Goal: Download file/media

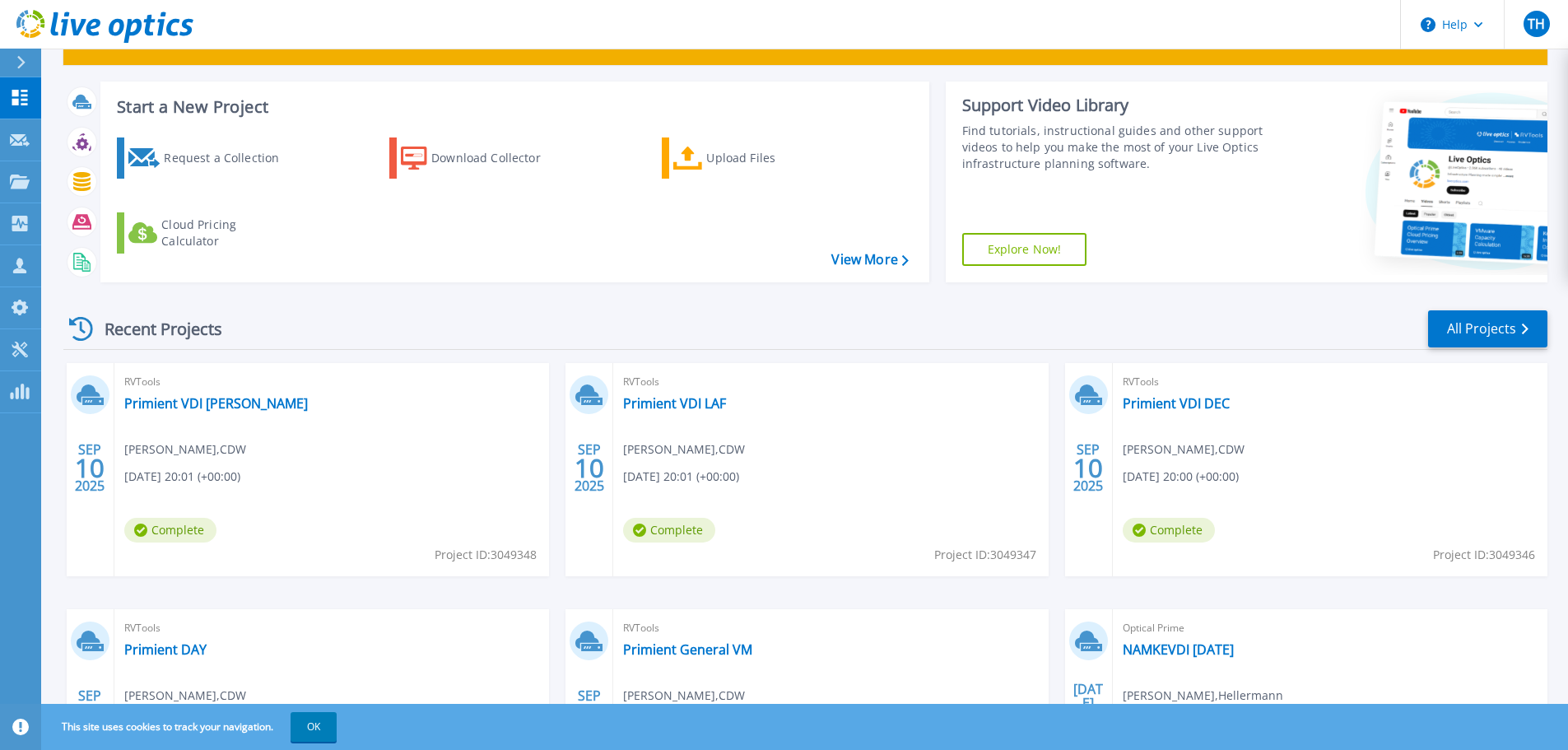
scroll to position [82, 0]
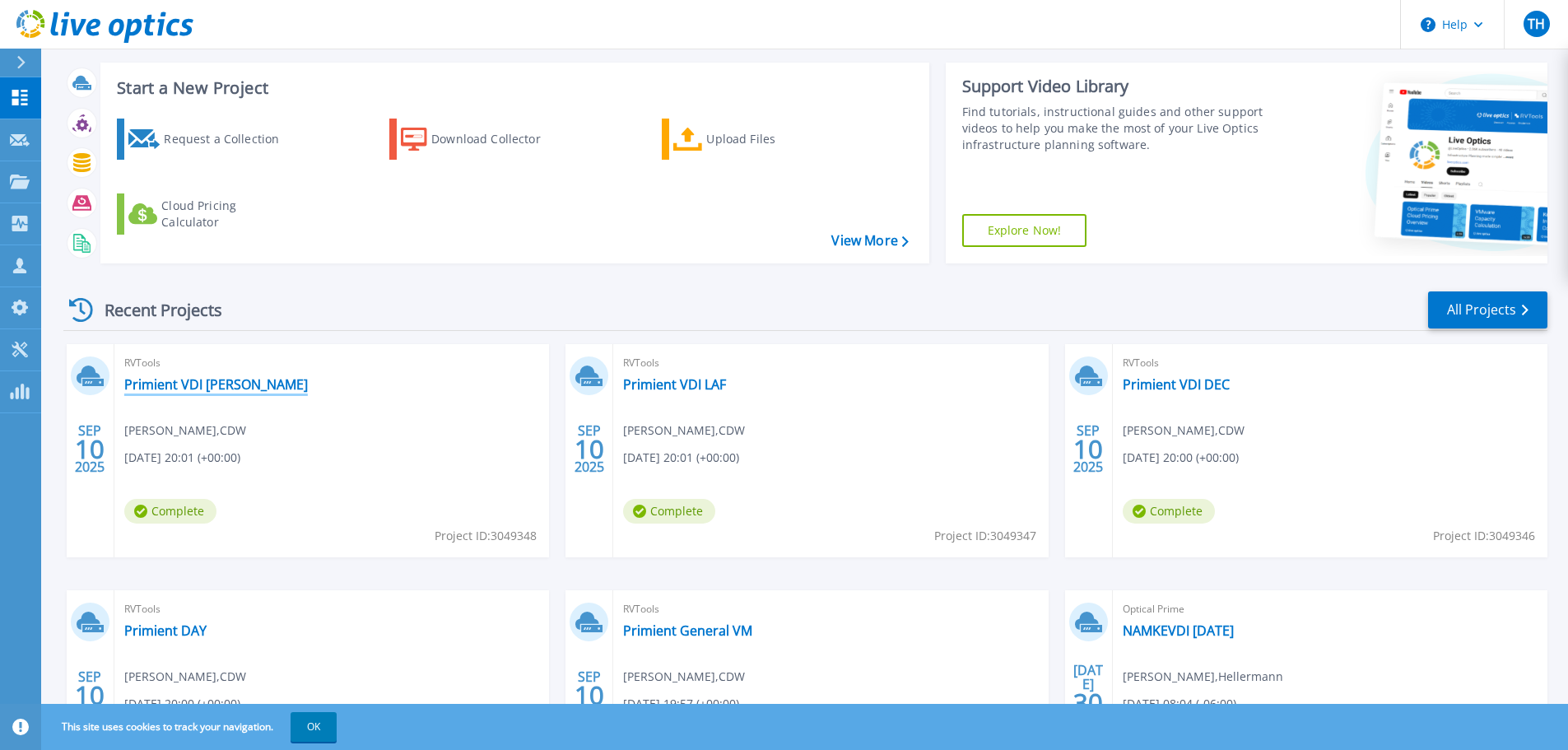
click at [177, 387] on link "Primient VDI [PERSON_NAME]" at bounding box center [216, 384] width 184 height 16
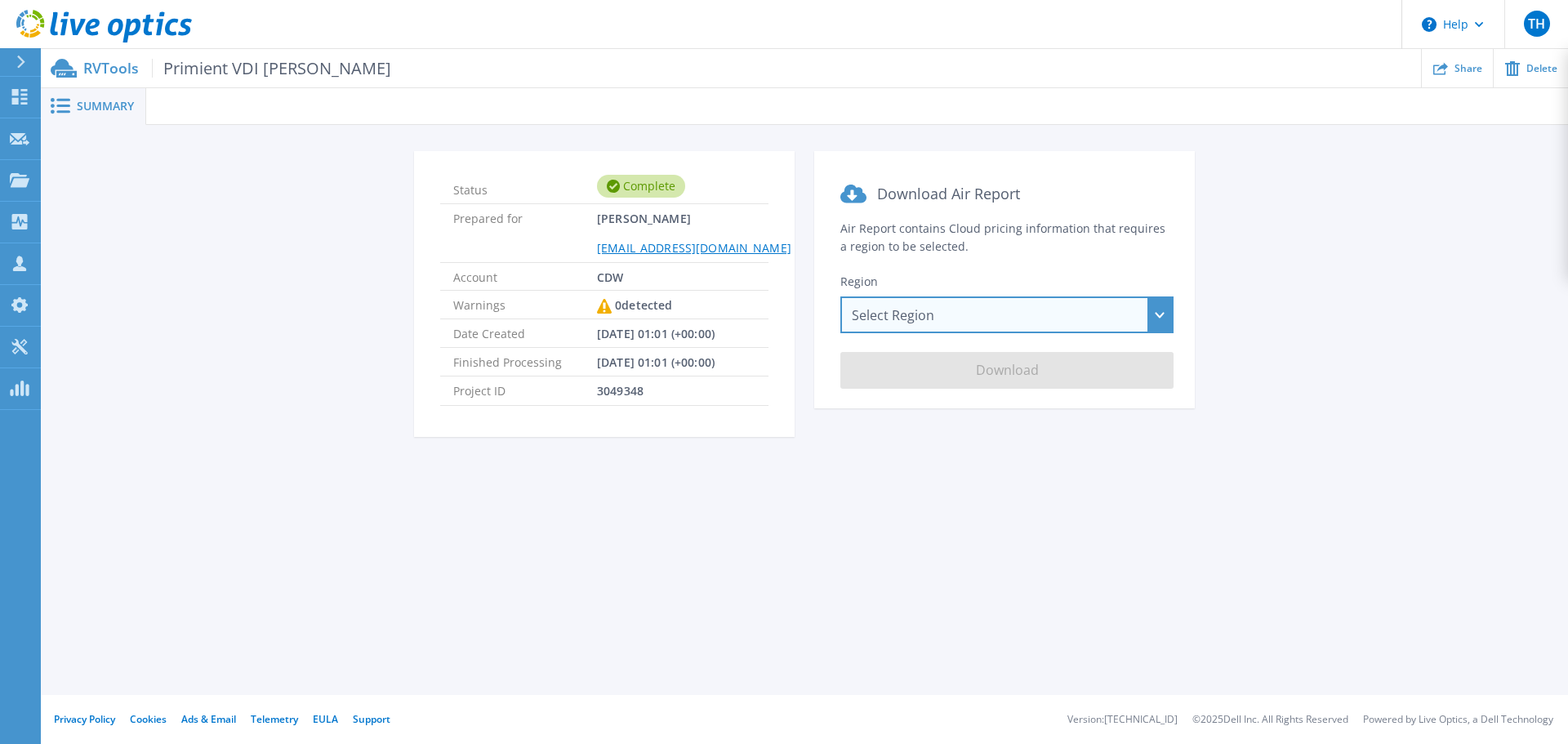
click at [975, 313] on div "Select Region Asia Pacific (Hong Kong) Asia Pacific (Mumbai) Asia Pacific (Seou…" at bounding box center [1007, 314] width 333 height 37
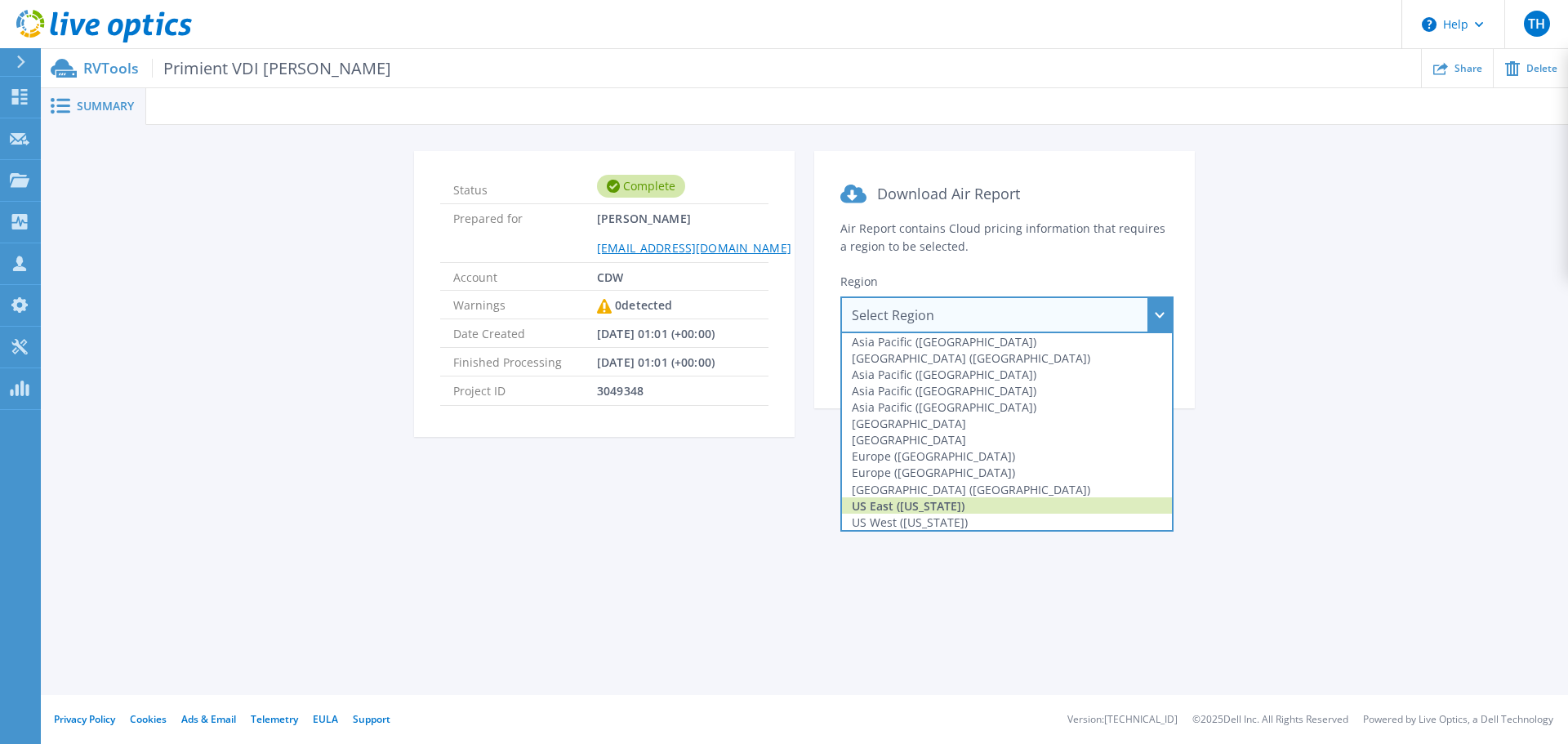
click at [940, 511] on div "US East (Virginia)" at bounding box center [1007, 506] width 330 height 16
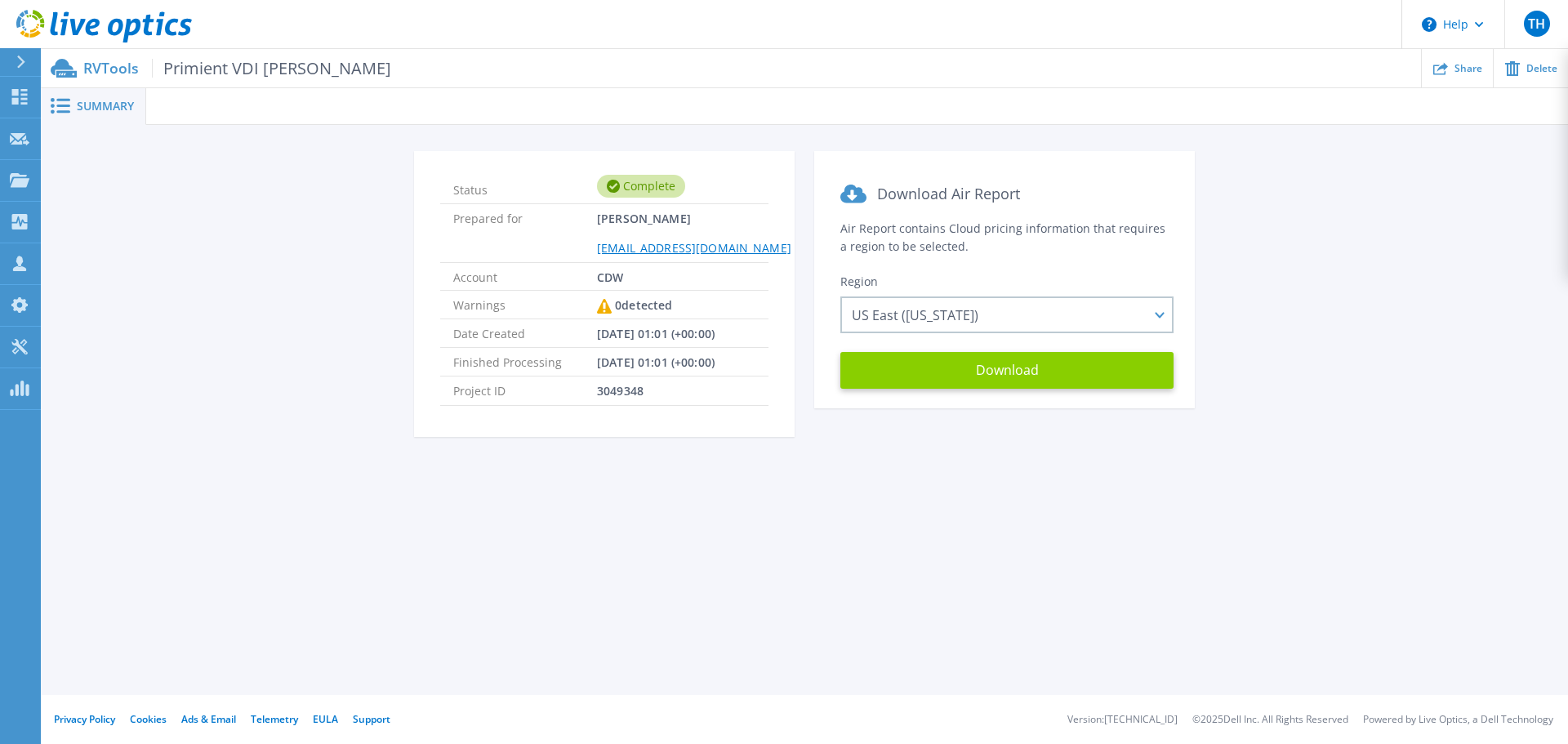
click at [1020, 373] on button "Download" at bounding box center [1007, 370] width 333 height 37
click at [252, 70] on span "Primient VDI [PERSON_NAME]" at bounding box center [271, 68] width 239 height 19
click at [105, 104] on span "Summary" at bounding box center [105, 106] width 57 height 11
click at [233, 69] on span "Primient VDI LOU" at bounding box center [271, 68] width 239 height 19
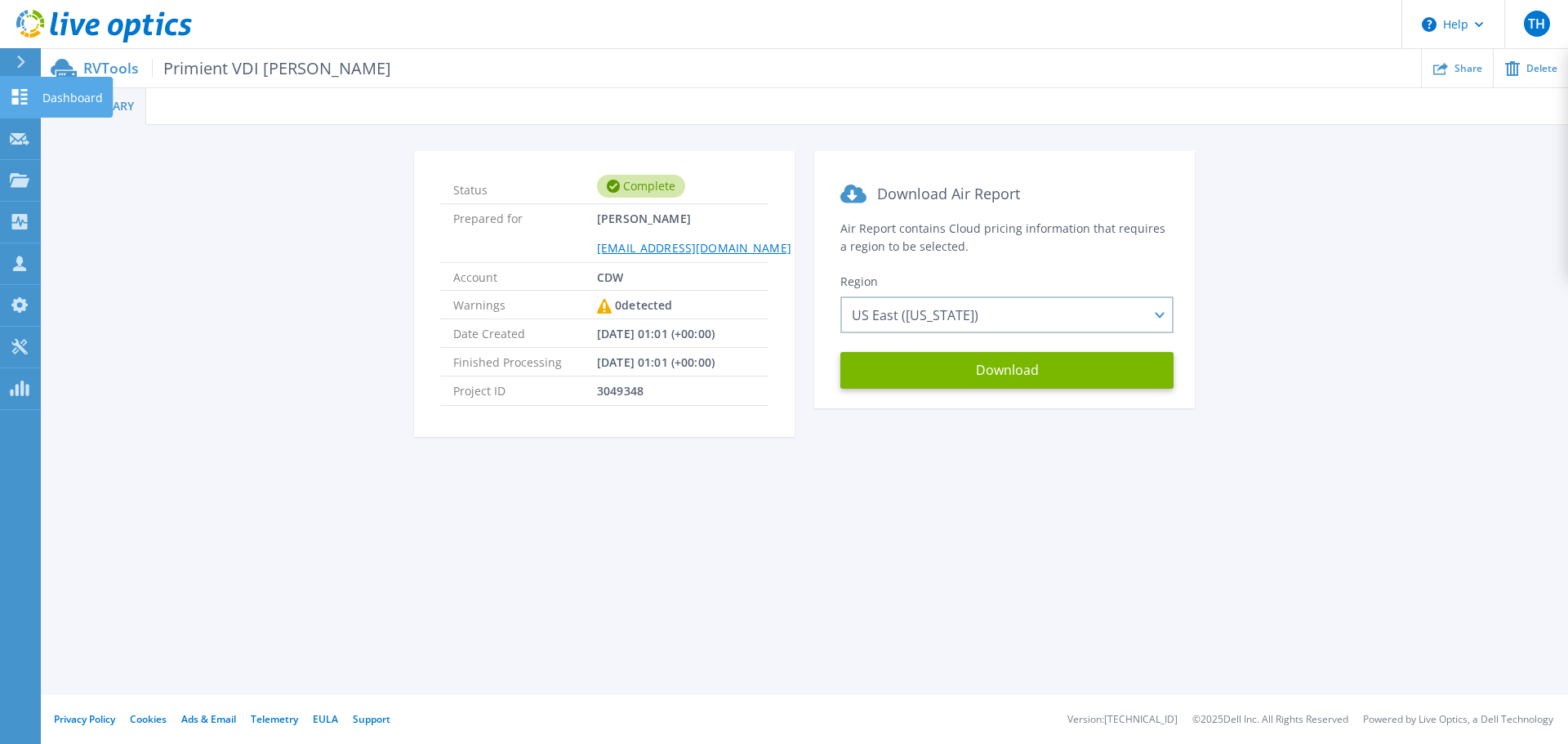
click at [22, 98] on icon at bounding box center [20, 96] width 16 height 16
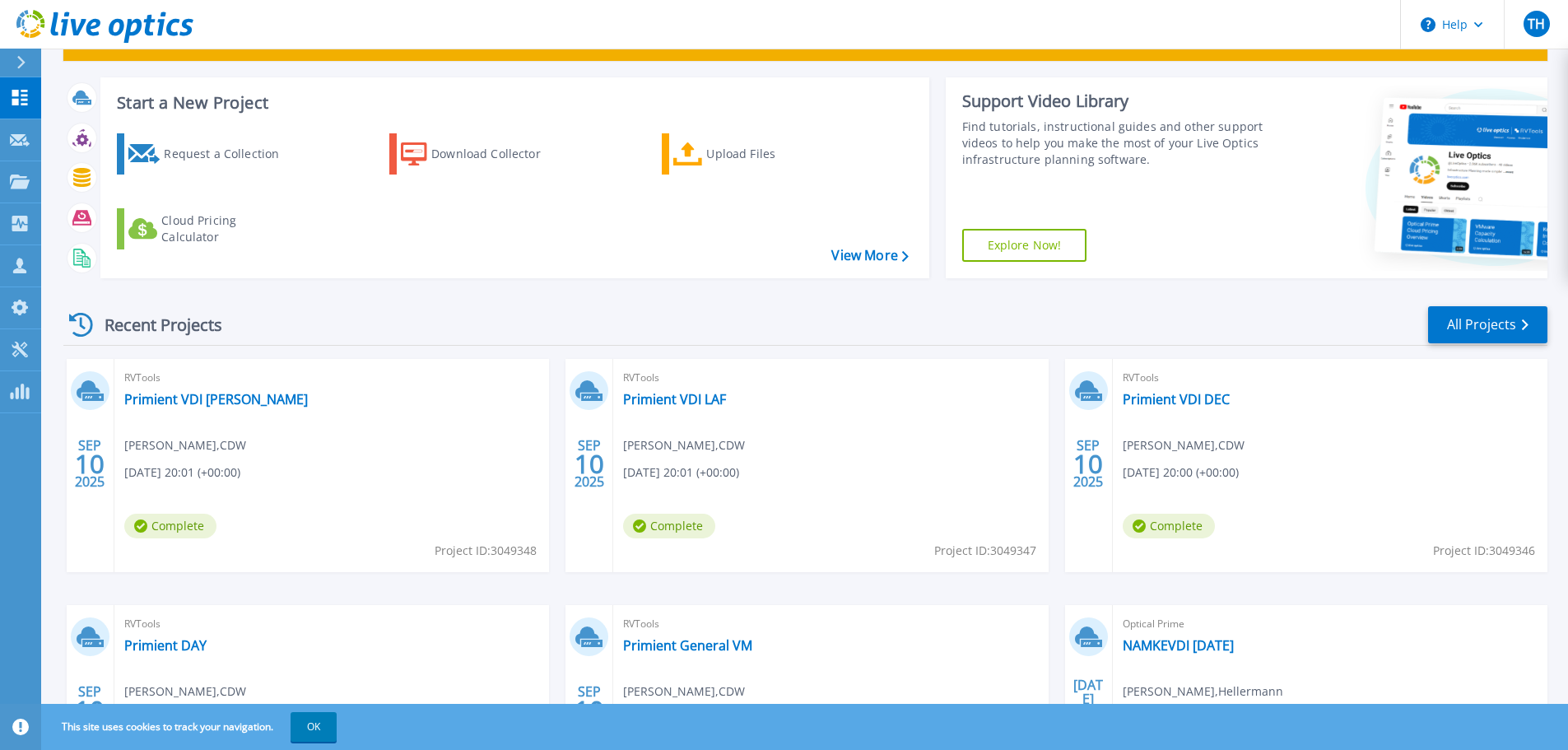
scroll to position [231, 0]
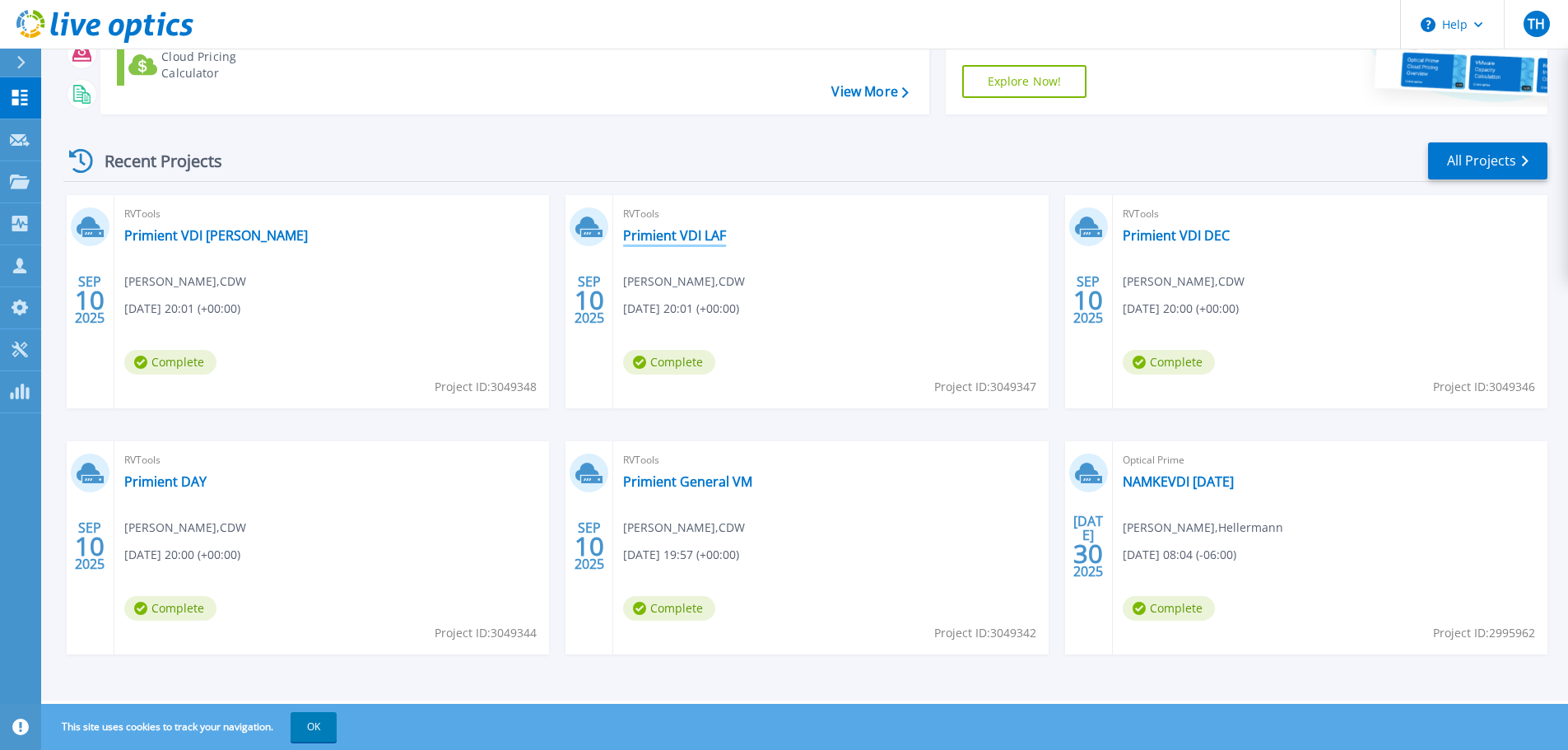
click at [677, 238] on link "Primient VDI LAF" at bounding box center [674, 235] width 103 height 16
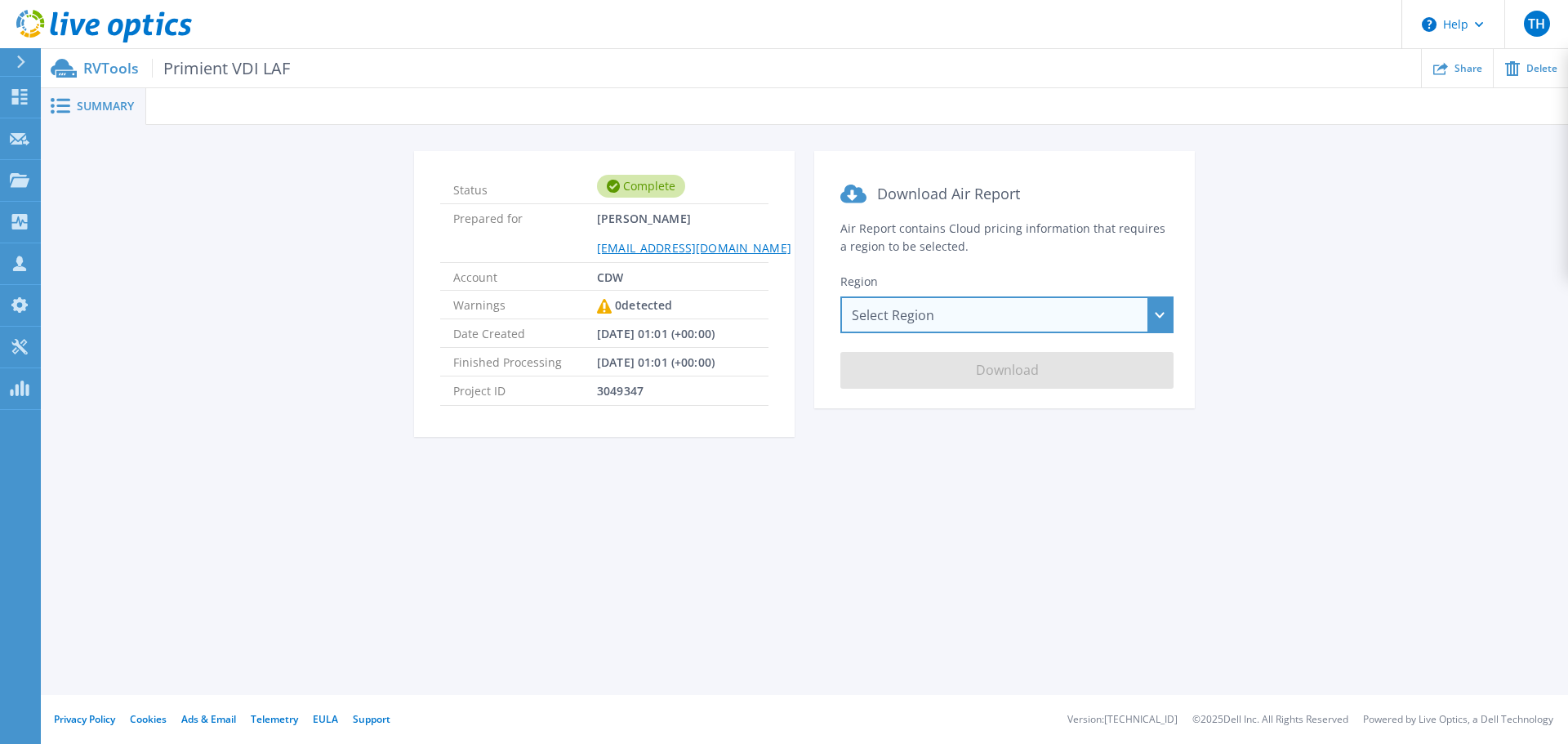
click at [959, 313] on div "Select Region Asia Pacific (Hong Kong) Asia Pacific (Mumbai) Asia Pacific (Seou…" at bounding box center [1007, 314] width 333 height 37
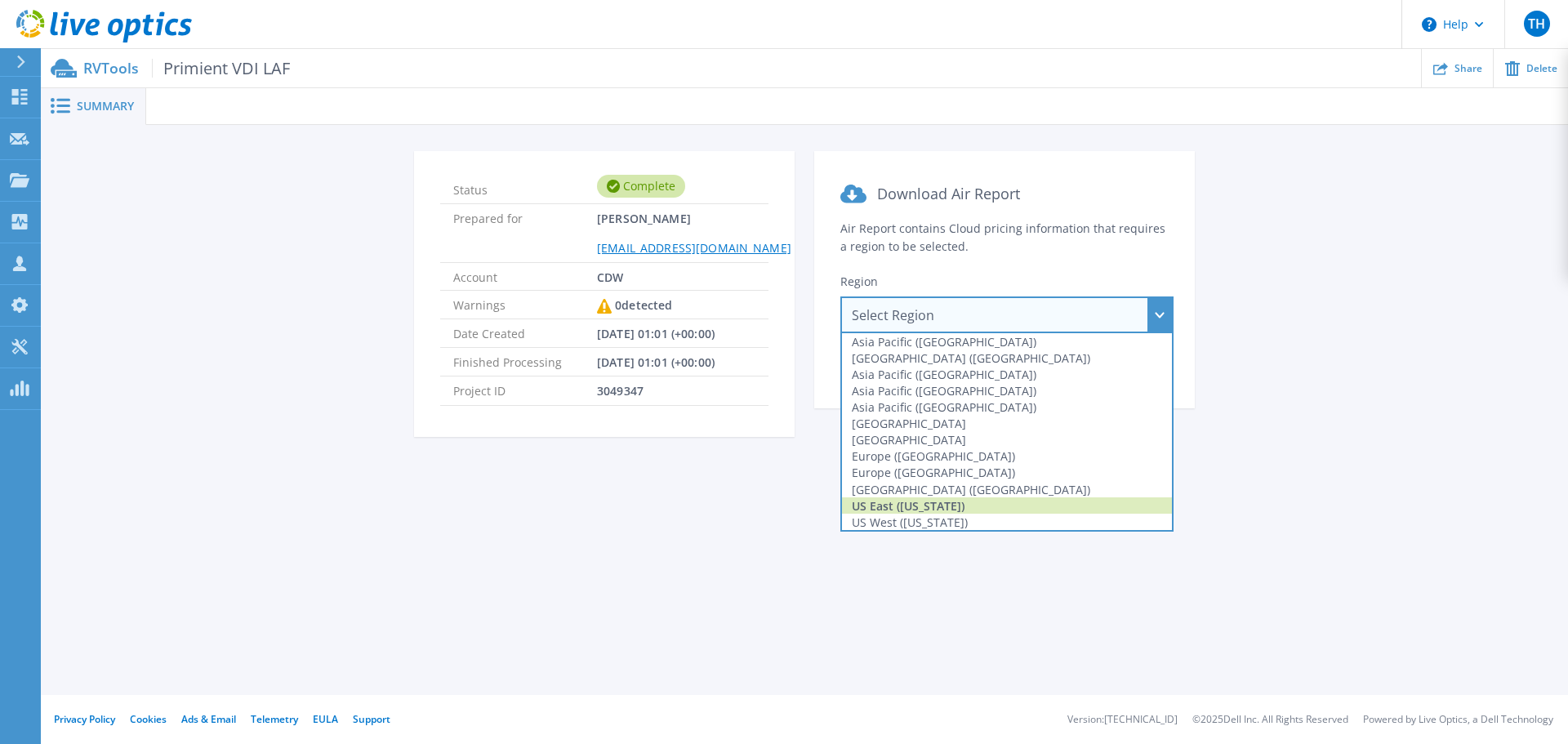
click at [950, 507] on div "US East (Virginia)" at bounding box center [1007, 506] width 330 height 16
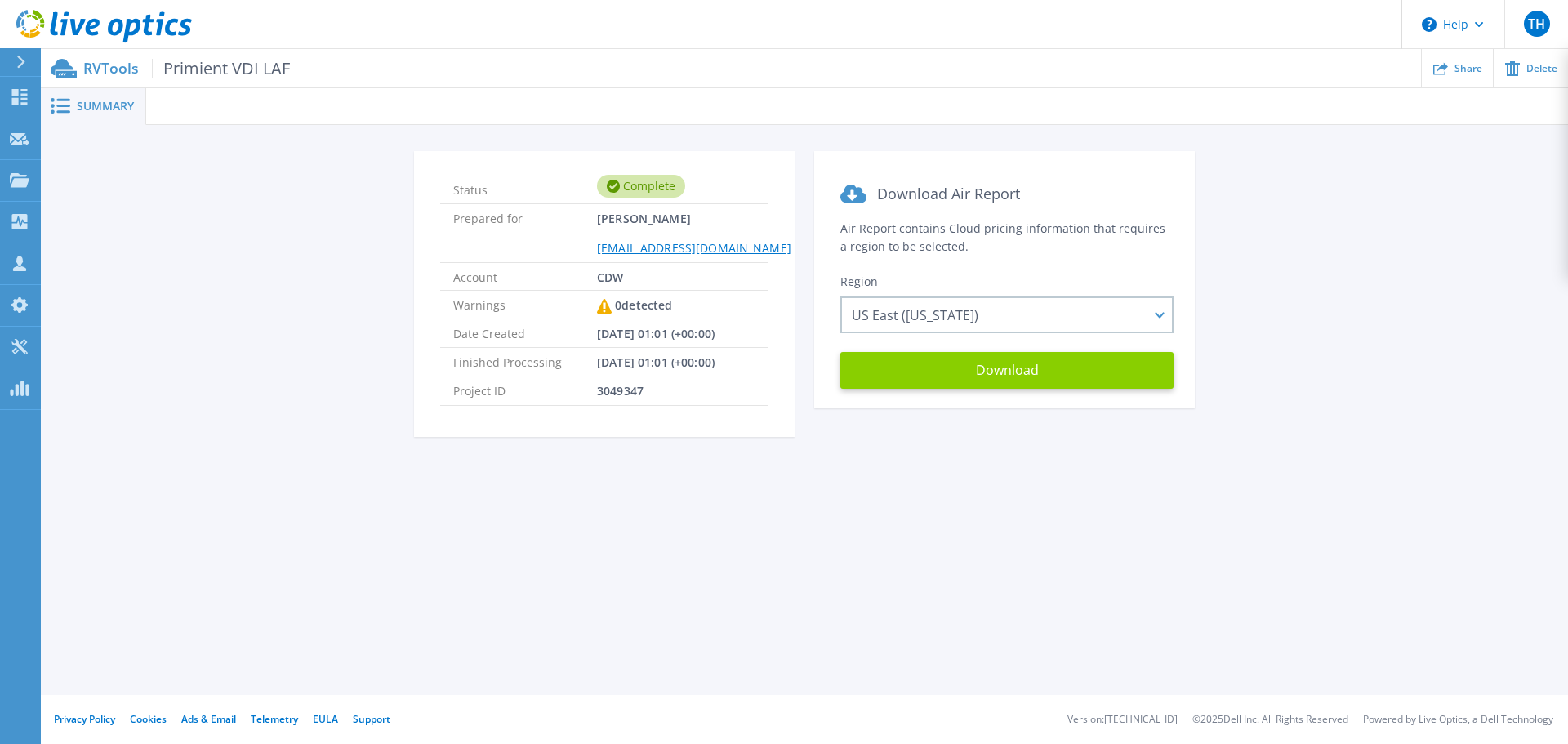
click at [989, 372] on button "Download" at bounding box center [1007, 370] width 333 height 37
click at [105, 106] on span "Summary" at bounding box center [105, 106] width 57 height 11
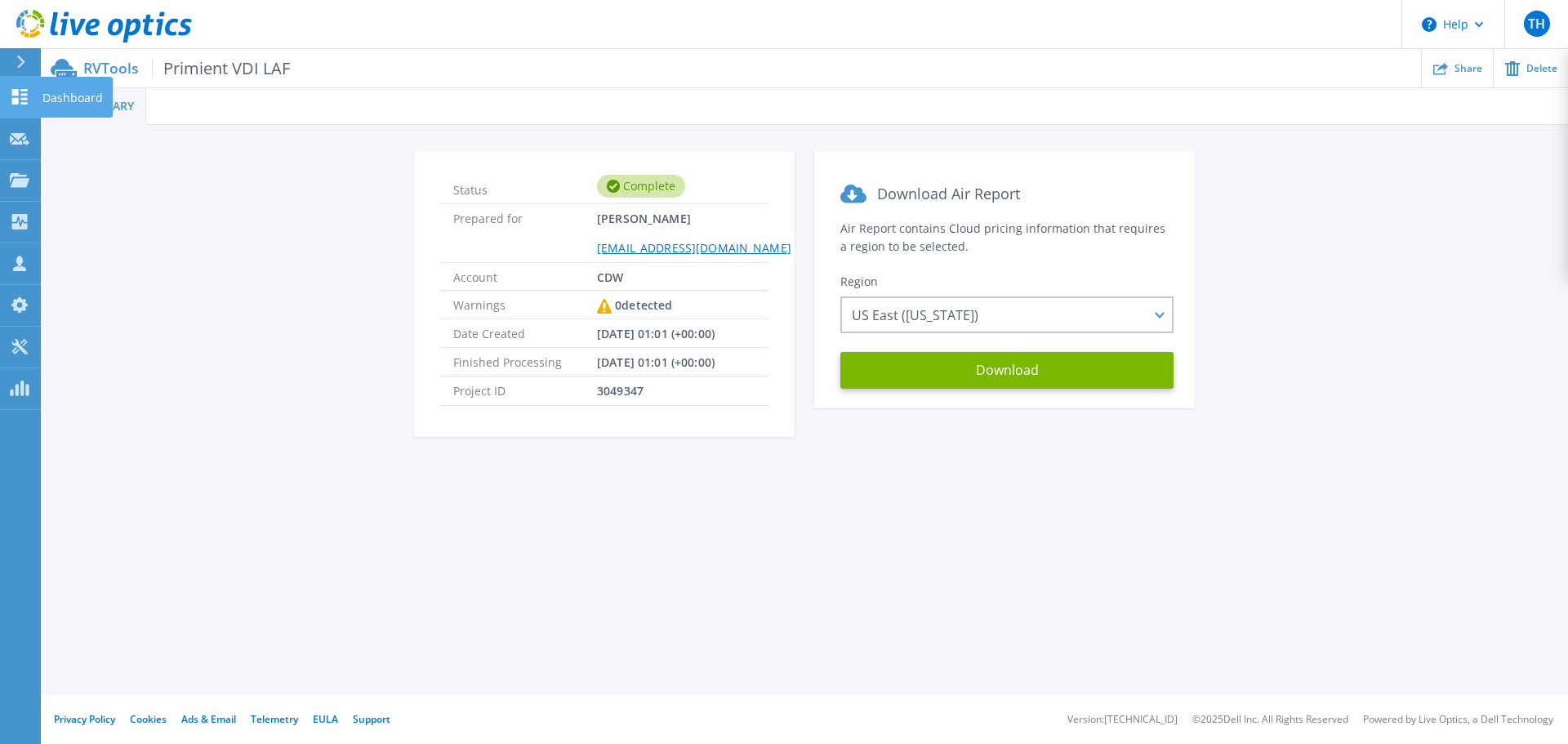
click at [24, 104] on icon at bounding box center [20, 96] width 16 height 16
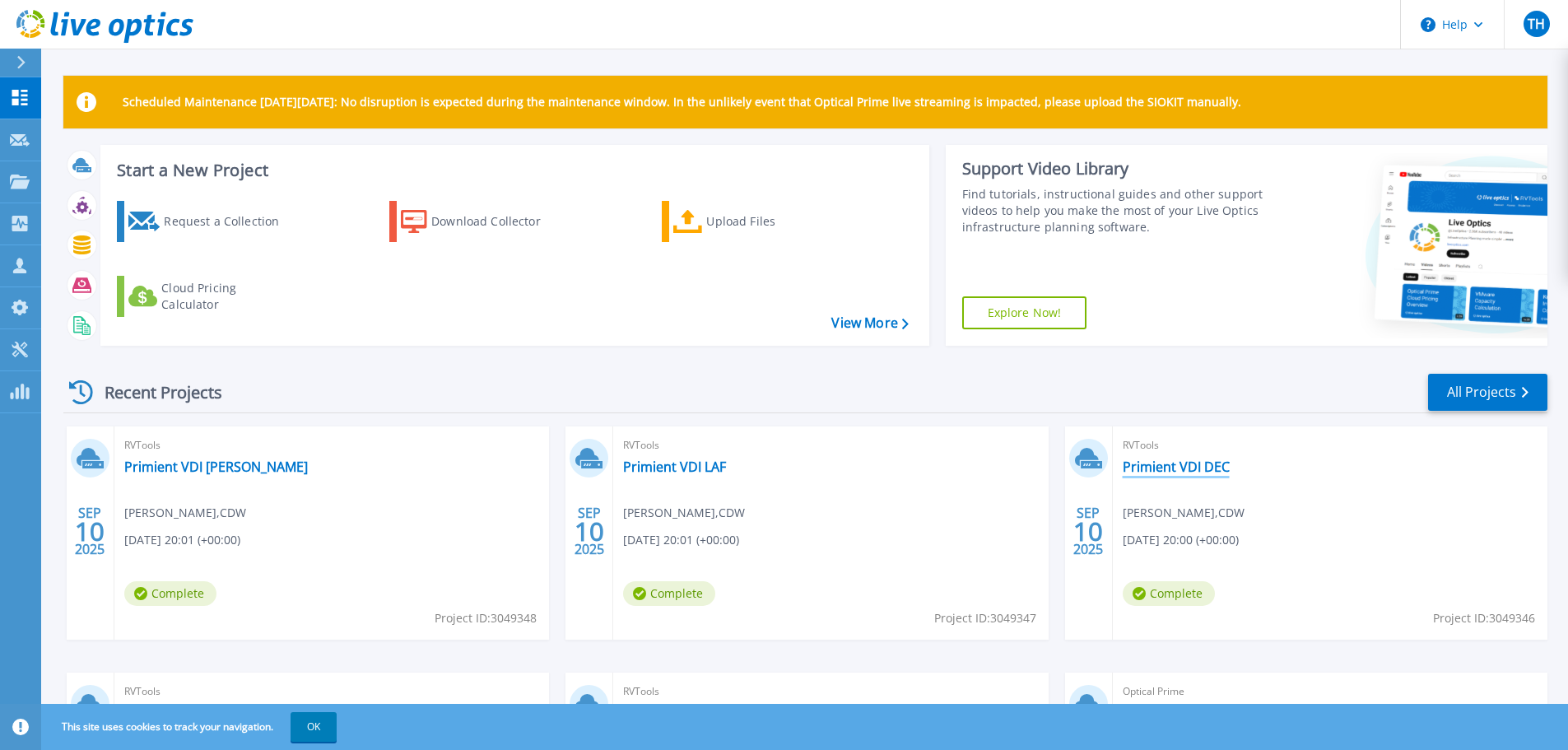
click at [1192, 467] on link "Primient VDI DEC" at bounding box center [1176, 467] width 107 height 16
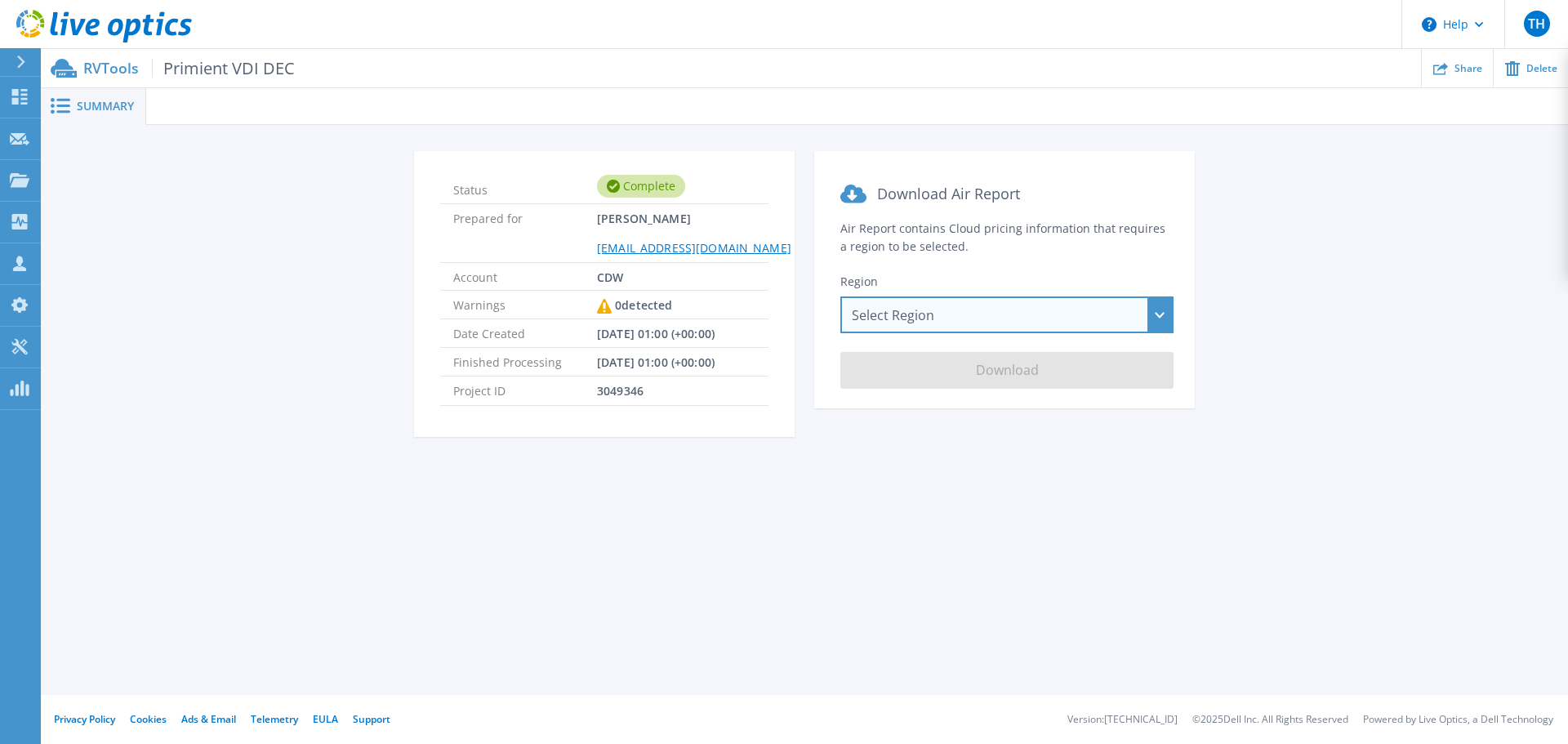
click at [997, 311] on div "Select Region [GEOGRAPHIC_DATA] ([GEOGRAPHIC_DATA]) [GEOGRAPHIC_DATA] ([GEOGRAP…" at bounding box center [1007, 314] width 333 height 37
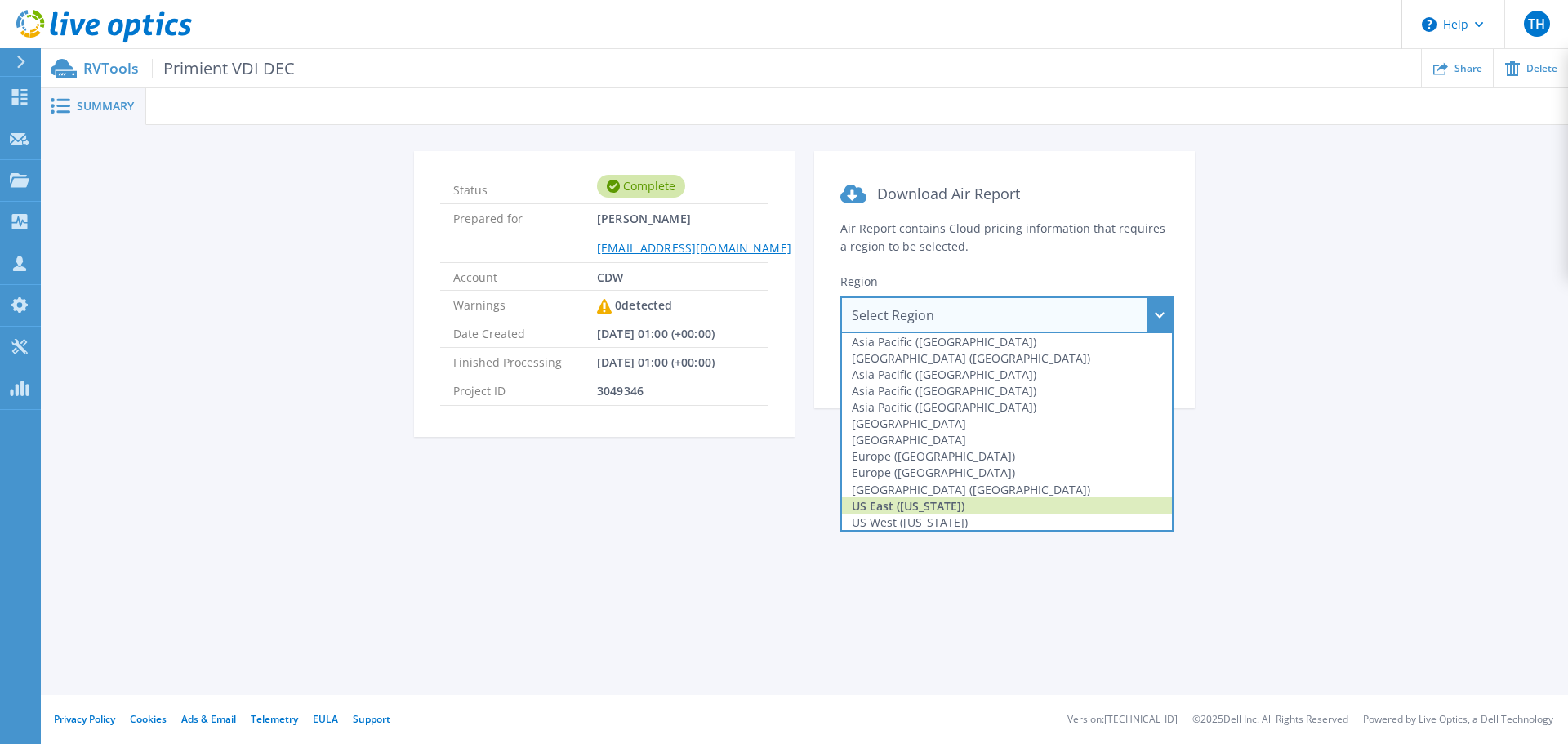
click at [961, 507] on div "US East ([US_STATE])" at bounding box center [1007, 506] width 330 height 16
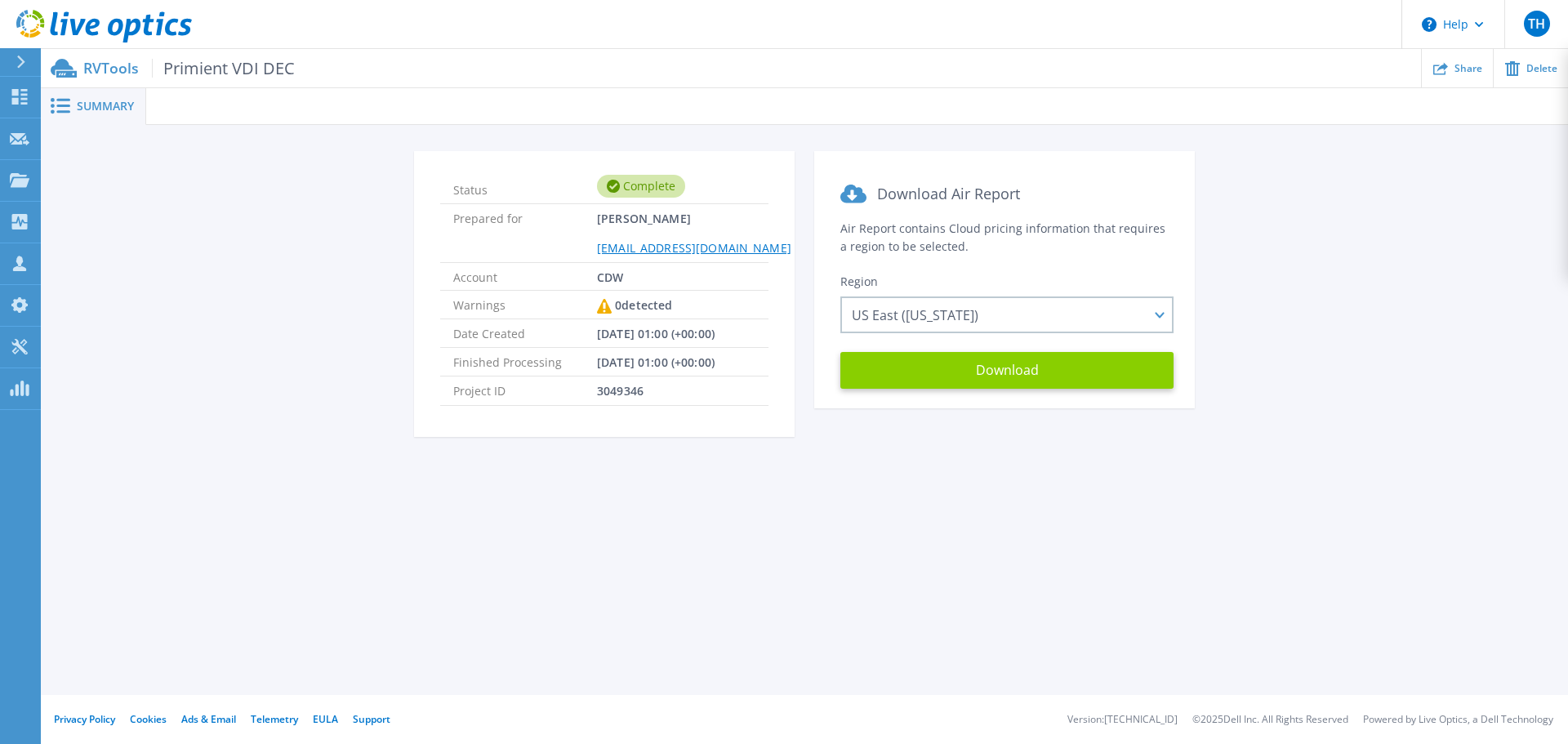
click at [1026, 376] on button "Download" at bounding box center [1007, 370] width 333 height 37
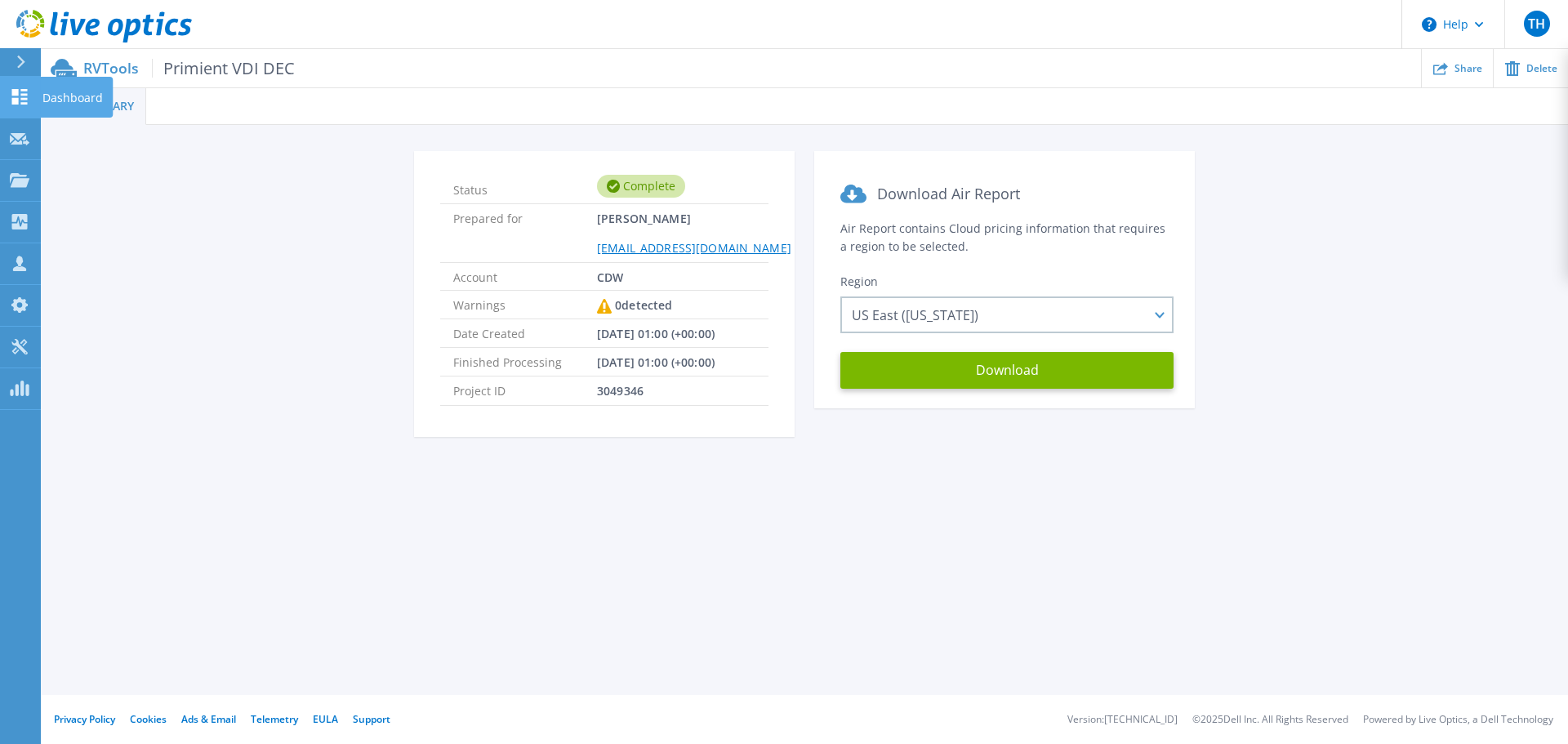
click at [26, 102] on icon at bounding box center [20, 96] width 20 height 16
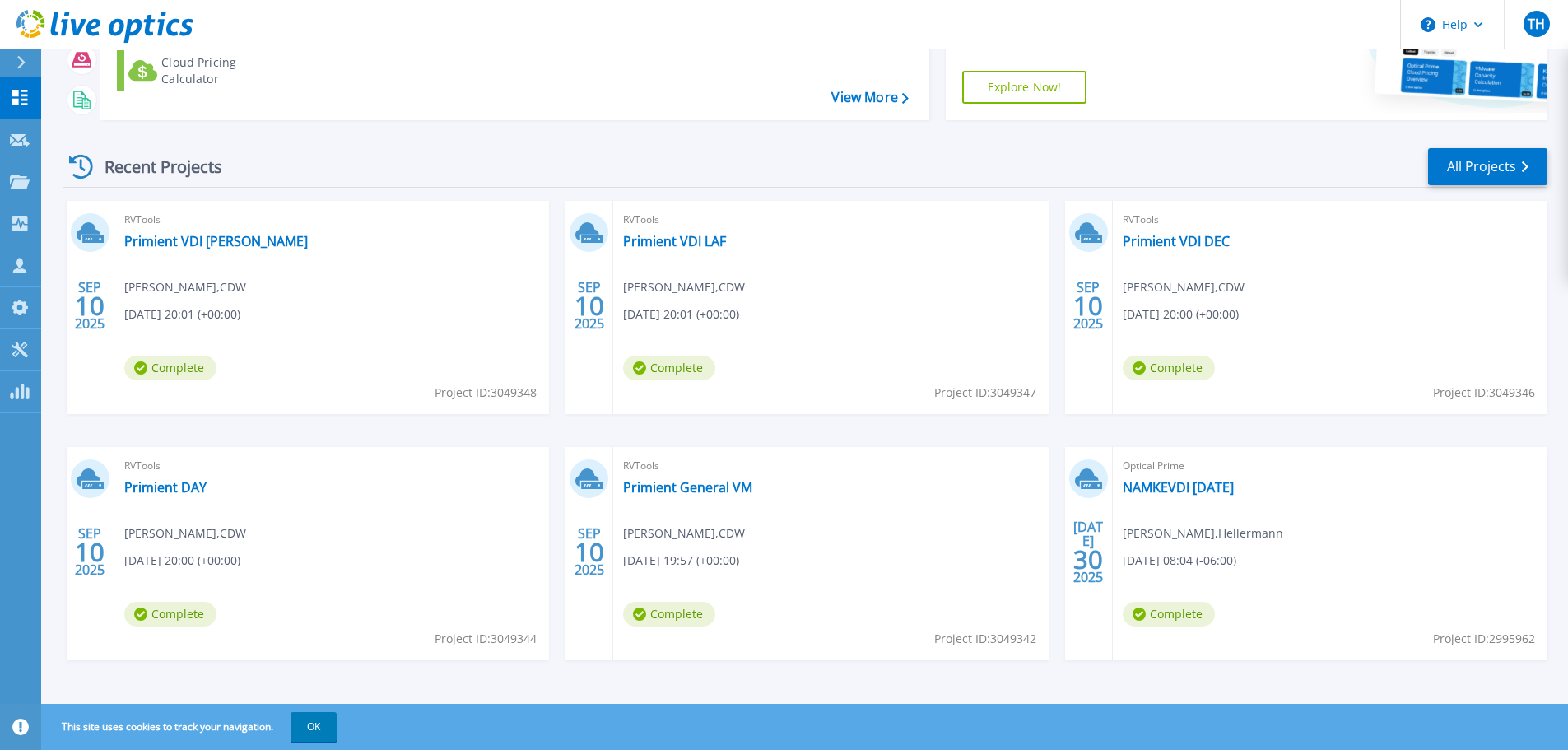
scroll to position [231, 0]
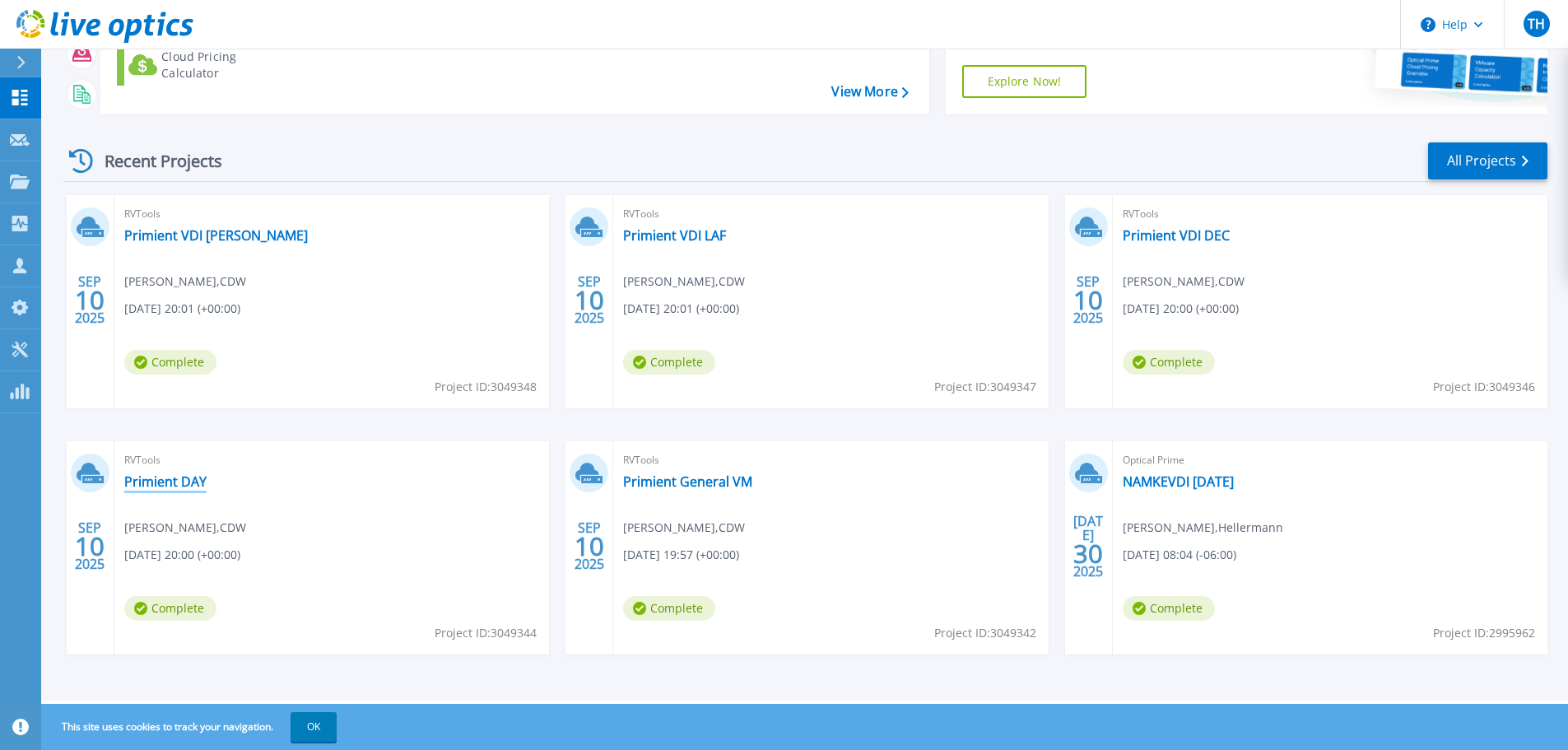
click at [145, 487] on link "Primient DAY" at bounding box center [166, 482] width 82 height 16
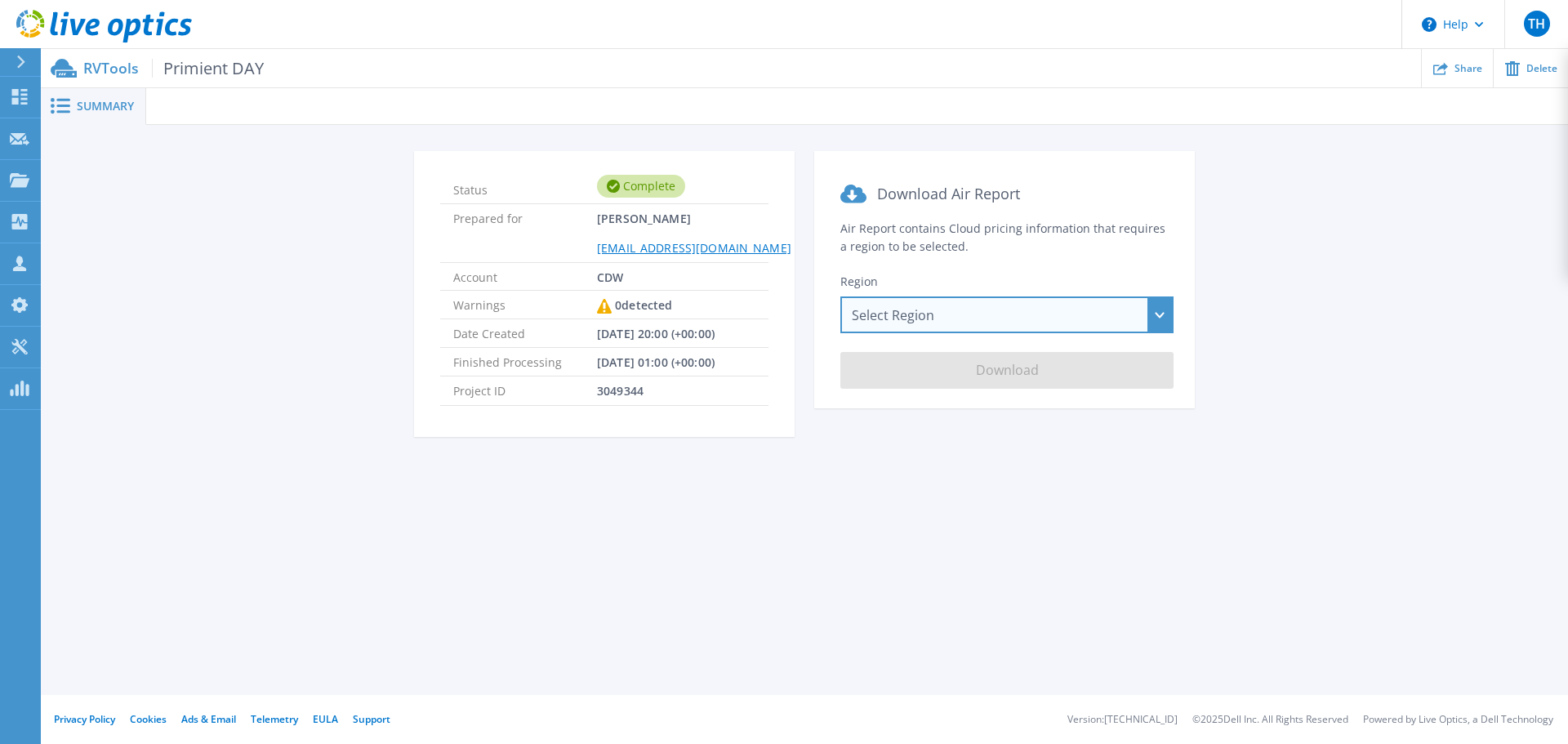
click at [963, 322] on div "Select Region Asia Pacific (Hong Kong) Asia Pacific (Mumbai) Asia Pacific (Seou…" at bounding box center [1007, 314] width 333 height 37
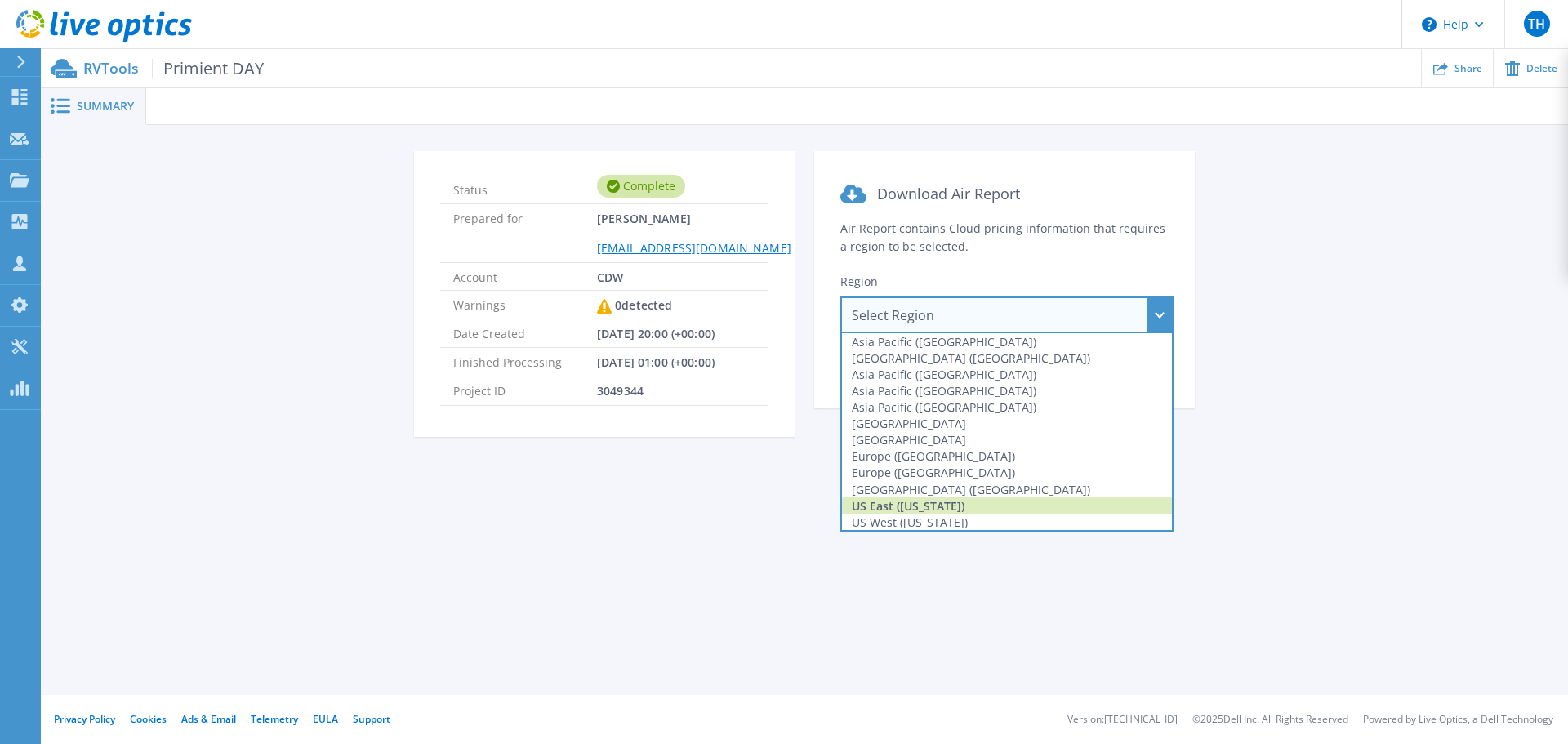
click at [961, 503] on div "US East (Virginia)" at bounding box center [1007, 506] width 330 height 16
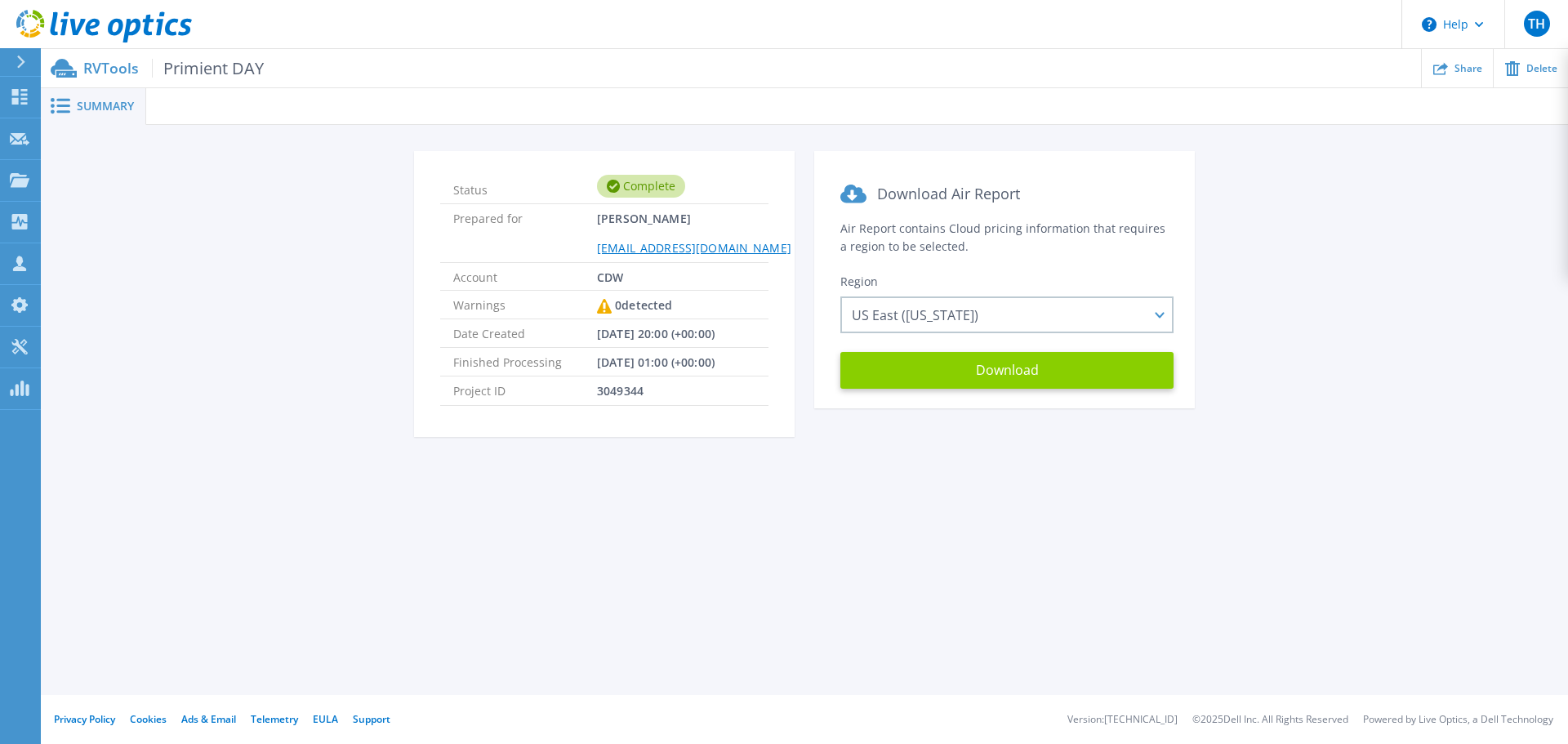
click at [985, 377] on button "Download" at bounding box center [1007, 370] width 333 height 37
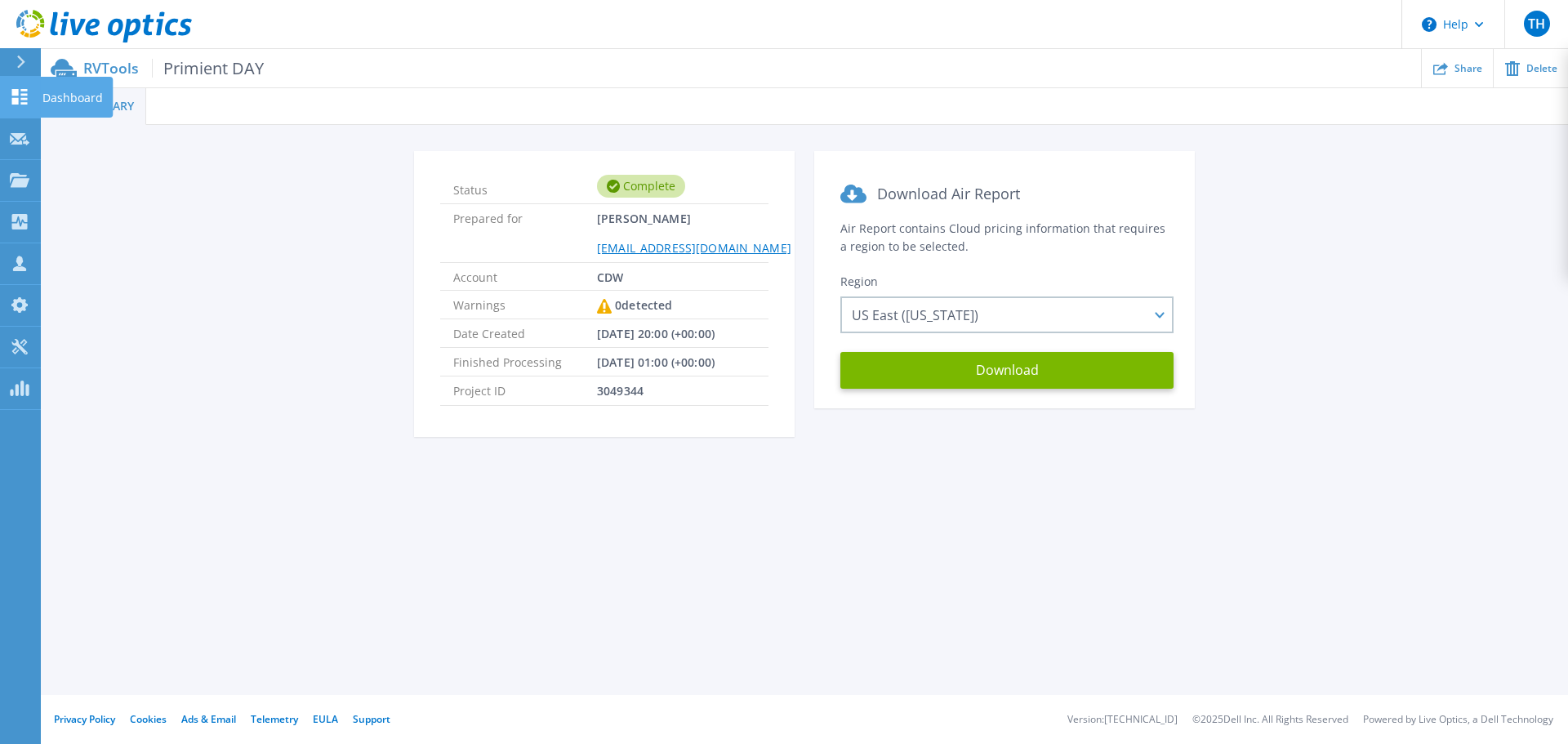
click at [25, 86] on link "Dashboard Dashboard" at bounding box center [20, 97] width 41 height 42
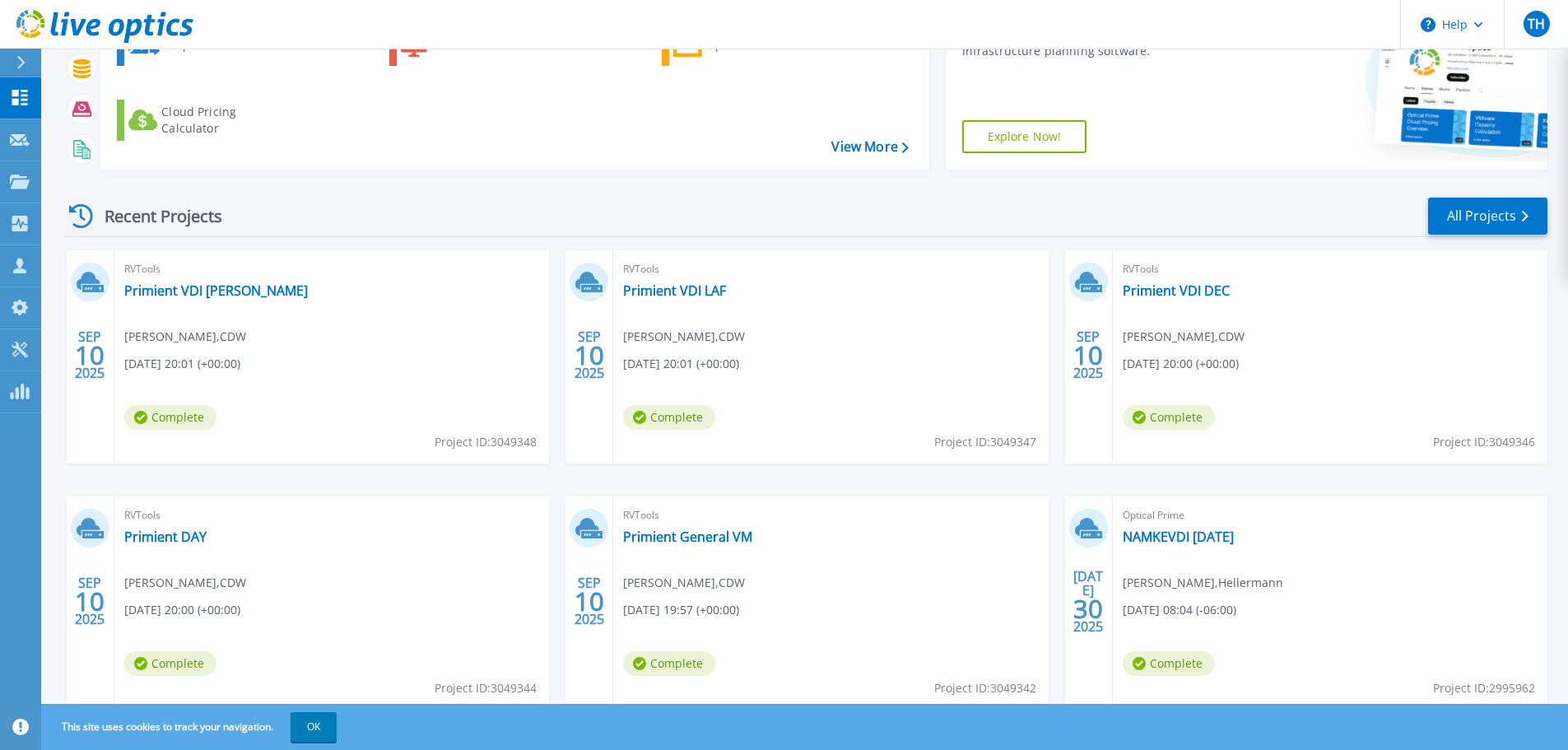
scroll to position [231, 0]
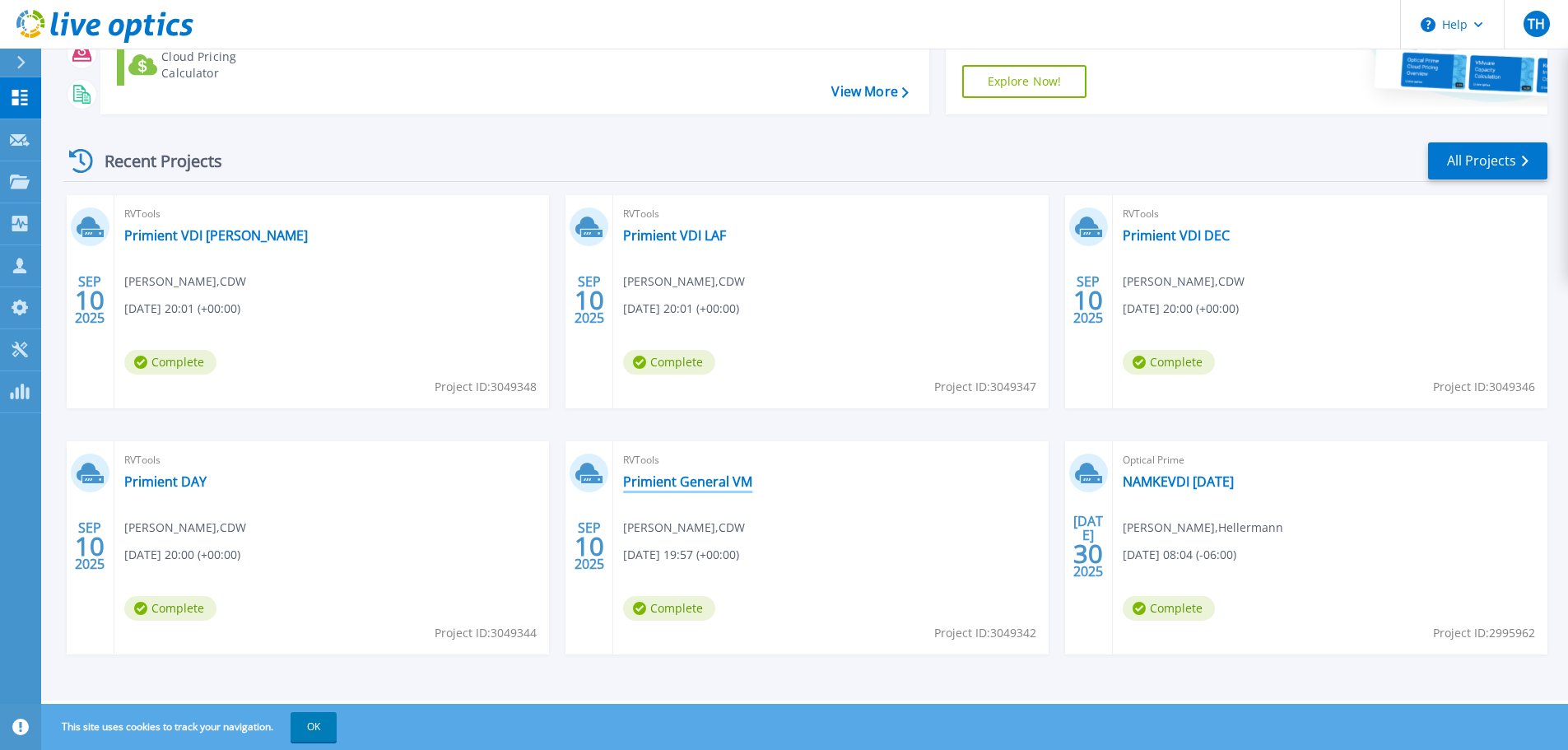
click at [700, 484] on link "Primient General VM" at bounding box center [688, 482] width 129 height 16
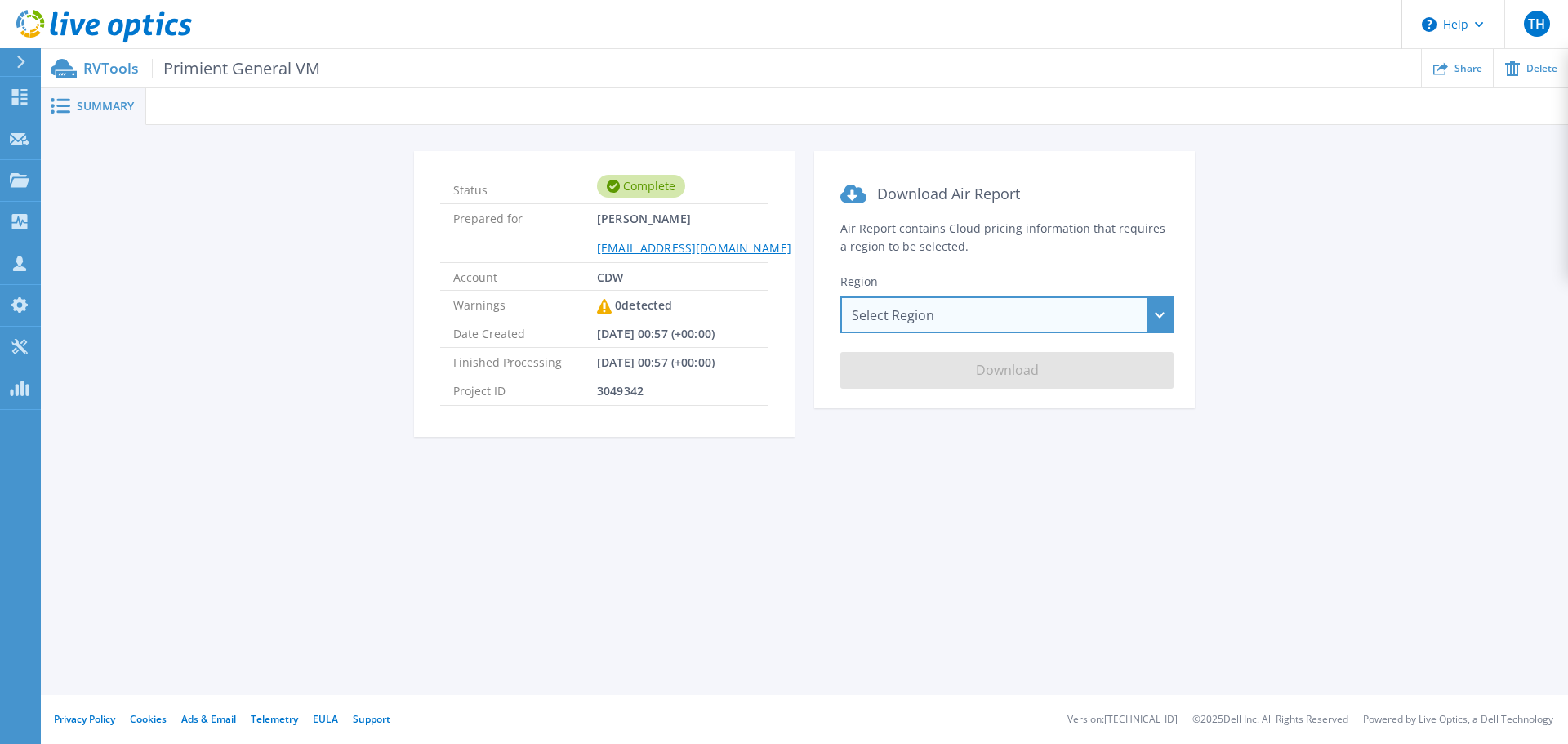
click at [1014, 303] on div "Select Region [GEOGRAPHIC_DATA] ([GEOGRAPHIC_DATA]) [GEOGRAPHIC_DATA] ([GEOGRAP…" at bounding box center [1007, 314] width 333 height 37
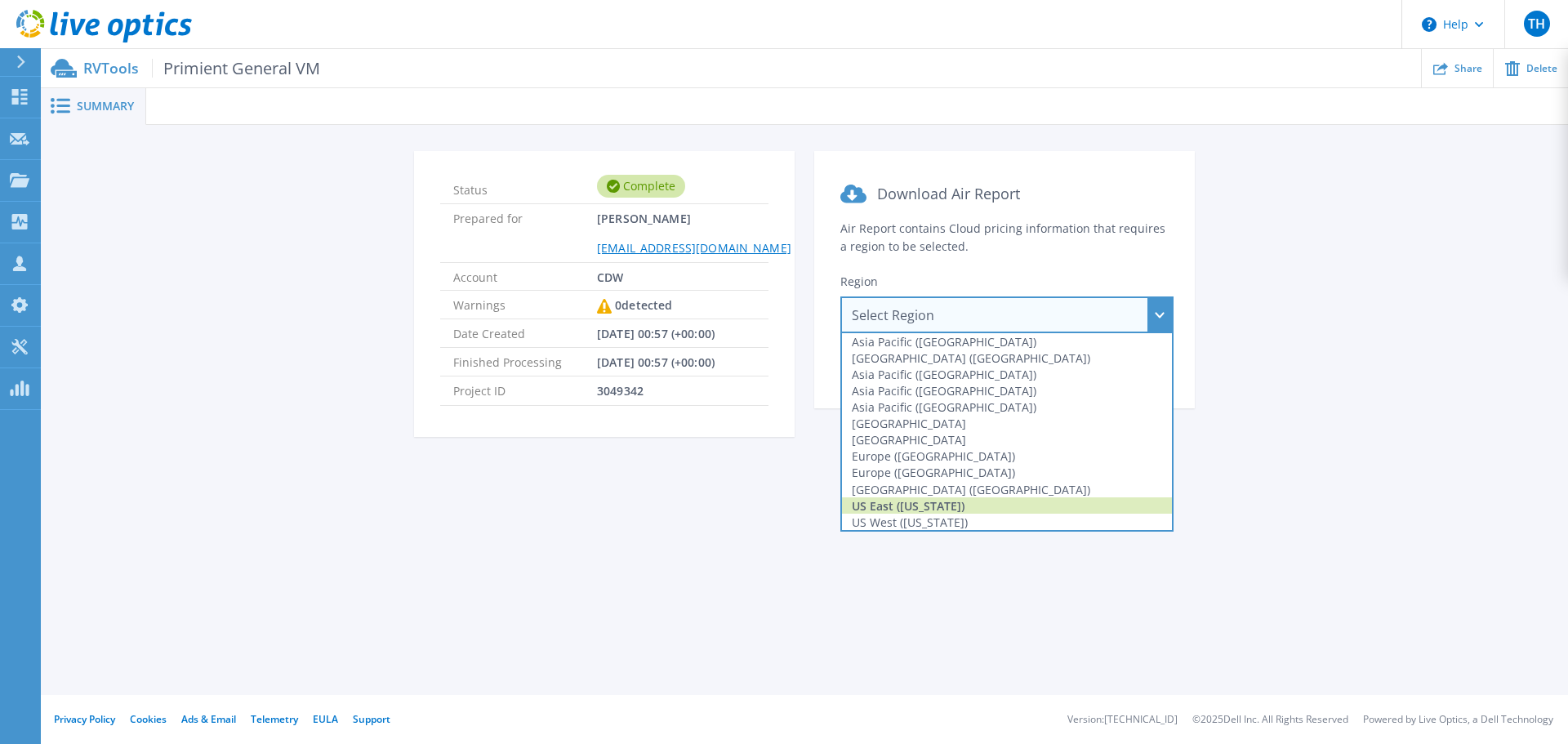
click at [961, 511] on div "US East ([US_STATE])" at bounding box center [1007, 506] width 330 height 16
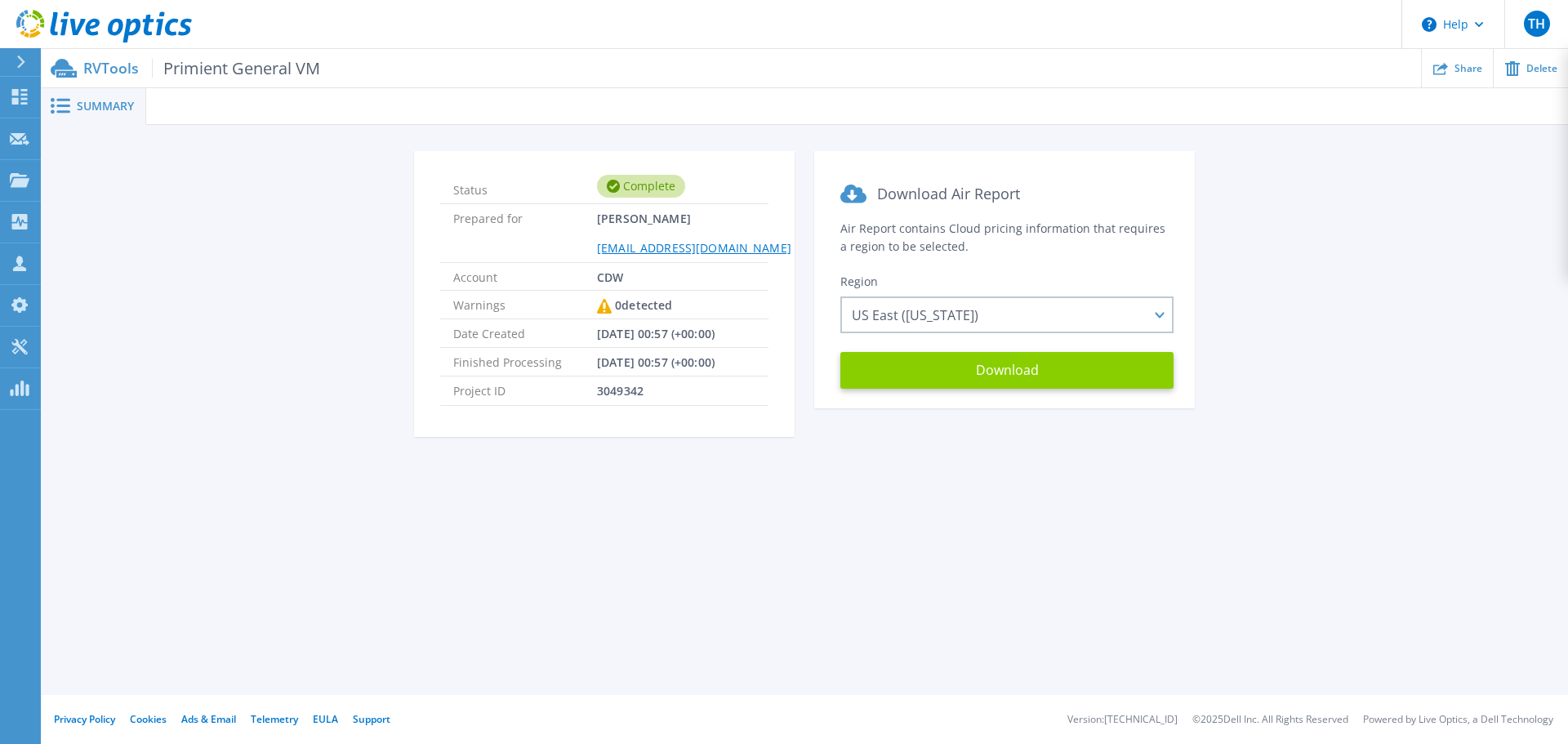
click at [978, 367] on button "Download" at bounding box center [1007, 370] width 333 height 37
